Goal: Task Accomplishment & Management: Use online tool/utility

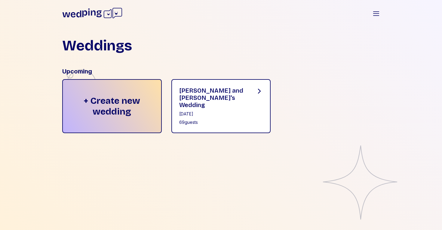
click at [197, 120] on div "69 guests" at bounding box center [212, 123] width 67 height 6
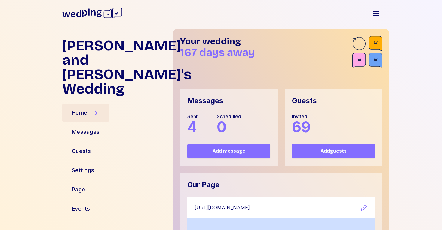
click at [197, 116] on div "Sent" at bounding box center [192, 116] width 10 height 7
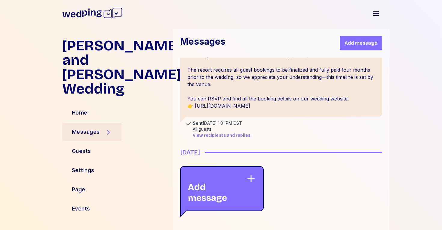
scroll to position [569, 0]
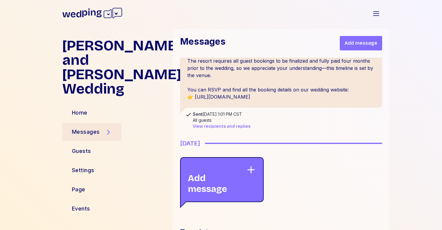
click at [210, 127] on span "View recipients and replies" at bounding box center [222, 127] width 58 height 6
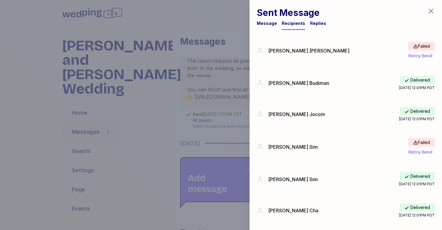
click at [415, 53] on span "Retry Send" at bounding box center [420, 56] width 24 height 6
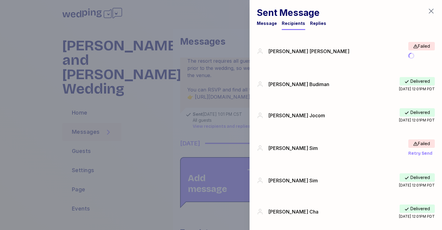
click at [318, 22] on div "Replies" at bounding box center [318, 23] width 16 height 6
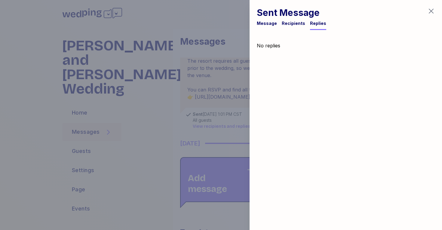
click at [293, 26] on div "Recipients" at bounding box center [293, 23] width 23 height 6
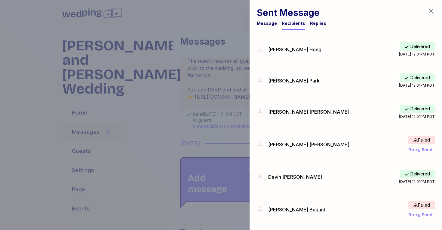
scroll to position [1113, 0]
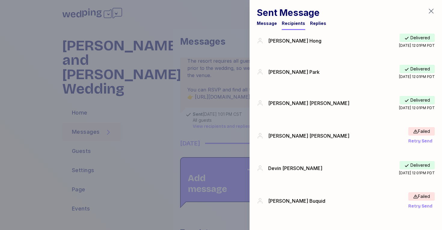
click at [429, 11] on icon "button" at bounding box center [430, 11] width 7 height 7
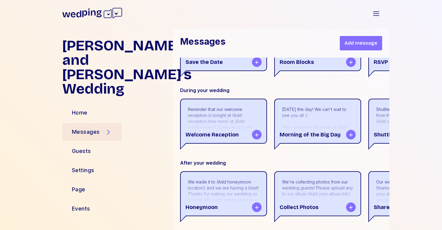
scroll to position [816, 0]
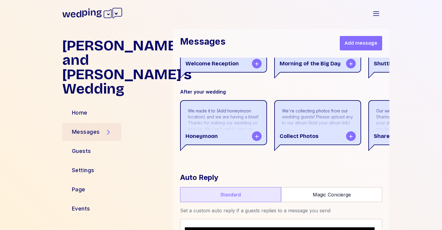
scroll to position [941, 0]
